Goal: Navigation & Orientation: Find specific page/section

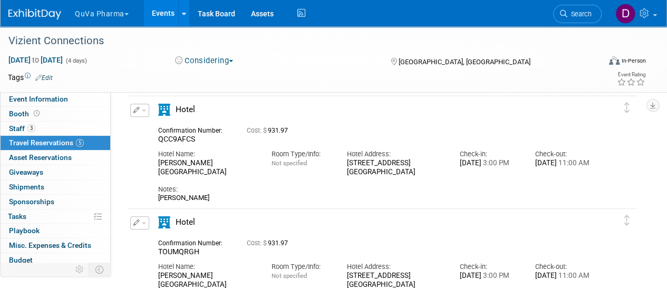
scroll to position [46, 0]
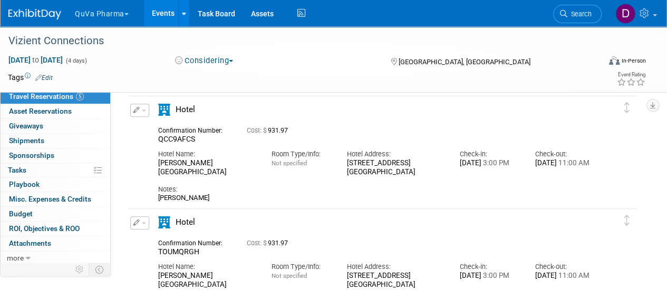
click at [159, 13] on link "Events" at bounding box center [163, 13] width 38 height 26
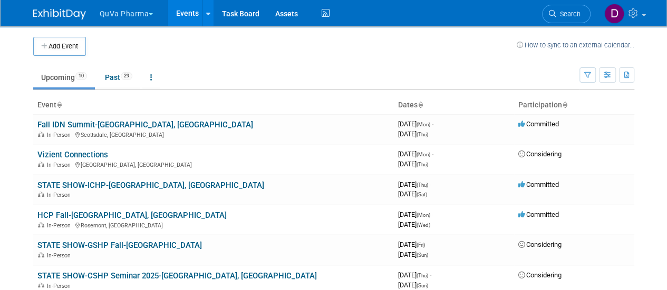
click at [123, 17] on button "QuVa Pharma" at bounding box center [133, 11] width 68 height 23
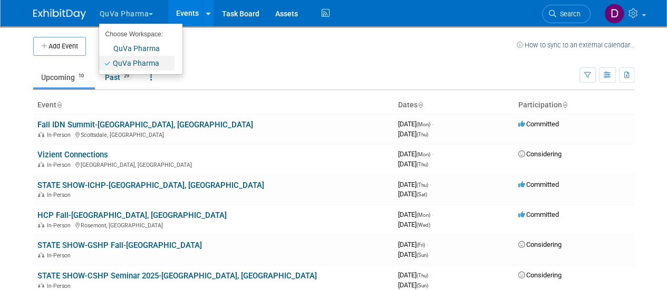
click at [137, 63] on link "QuVa Pharma" at bounding box center [136, 63] width 75 height 15
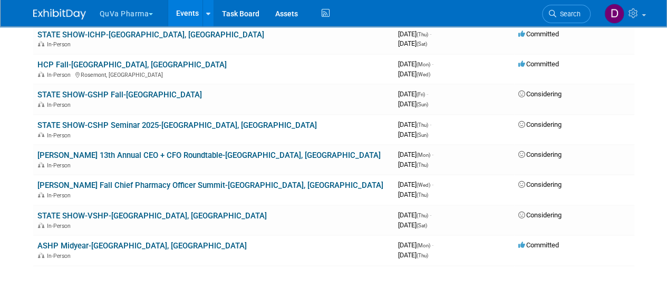
scroll to position [250, 0]
